Goal: Task Accomplishment & Management: Manage account settings

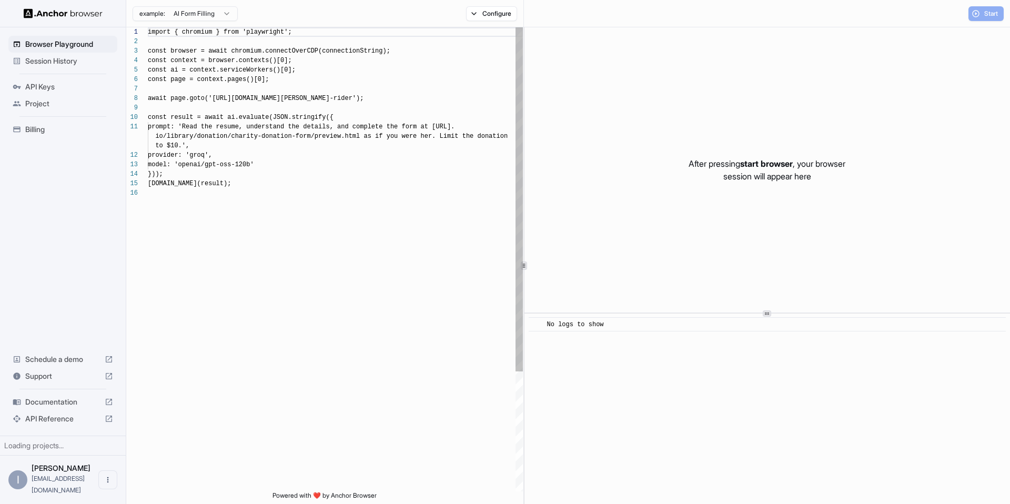
scroll to position [95, 0]
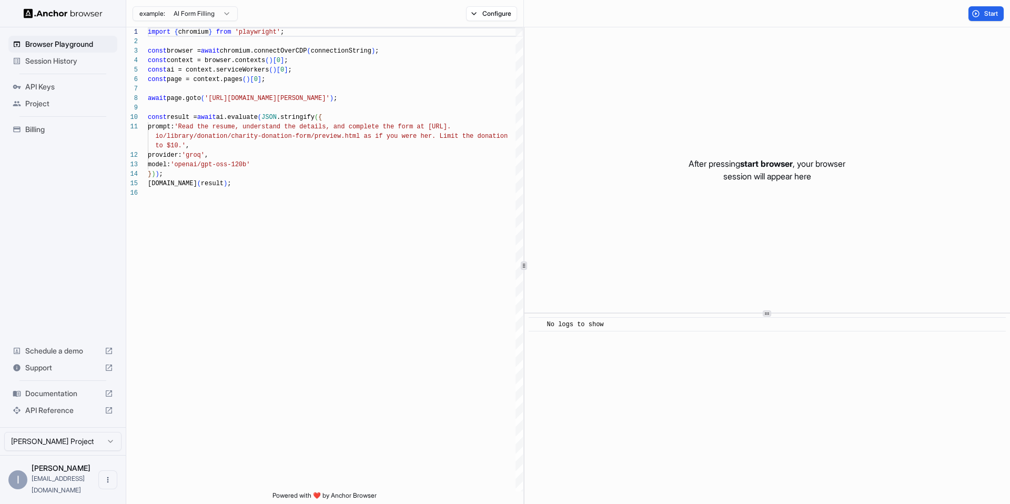
click at [71, 60] on span "Session History" at bounding box center [69, 61] width 88 height 11
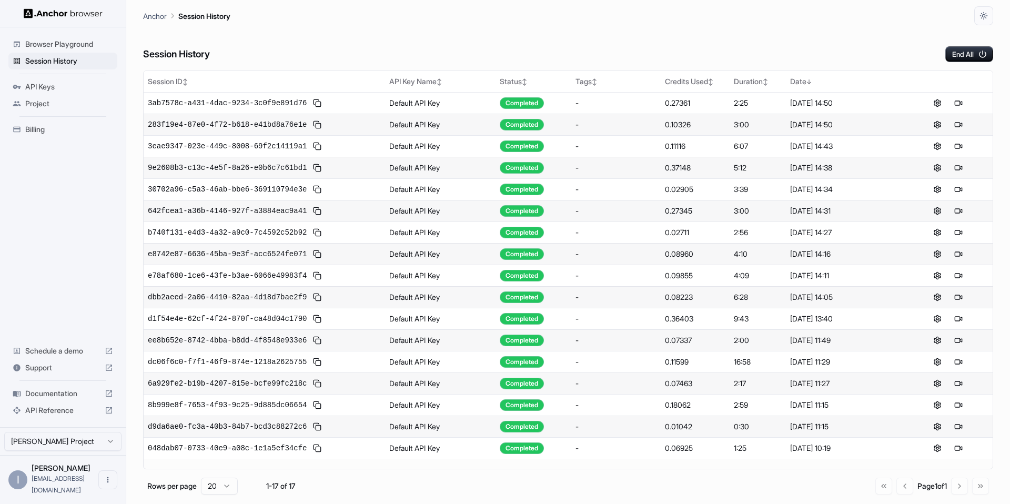
click at [50, 87] on span "API Keys" at bounding box center [69, 87] width 88 height 11
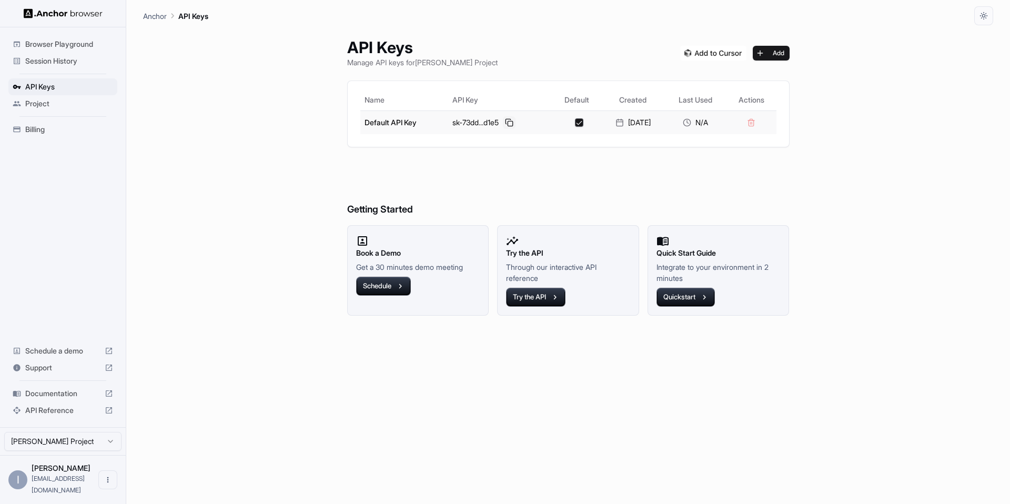
click at [510, 123] on button at bounding box center [509, 122] width 13 height 13
click at [108, 414] on icon at bounding box center [109, 410] width 8 height 8
